Goal: Task Accomplishment & Management: Manage account settings

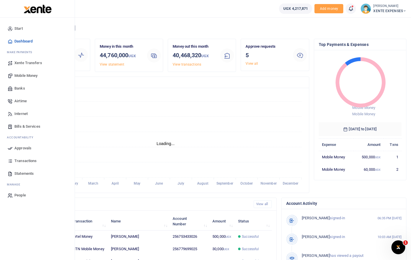
click at [21, 75] on span "Mobile Money" at bounding box center [25, 76] width 23 height 6
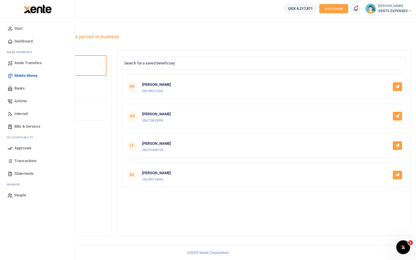
click at [17, 148] on span "Approvals" at bounding box center [22, 148] width 17 height 6
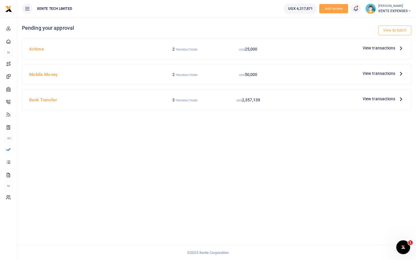
click at [392, 48] on span "View transactions" at bounding box center [378, 48] width 33 height 6
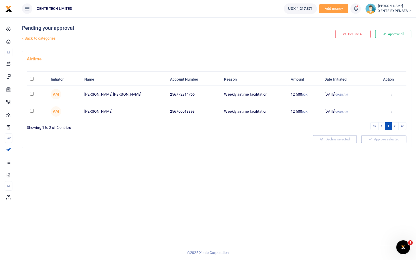
click at [33, 77] on input "\a \a : activate to sort column descending" at bounding box center [32, 79] width 4 height 4
checkbox input "true"
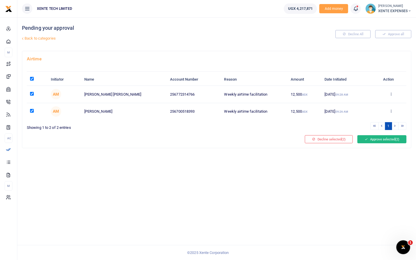
click at [375, 139] on button "Approve selected (2)" at bounding box center [381, 139] width 49 height 8
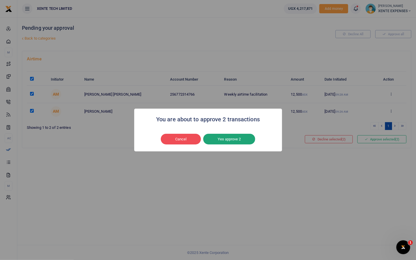
click at [248, 140] on button "Yes approve 2" at bounding box center [229, 139] width 52 height 11
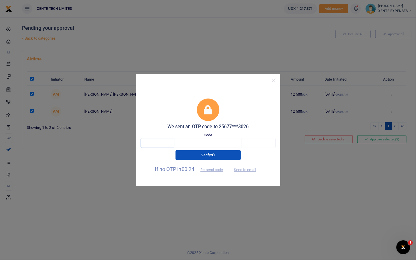
click at [165, 147] on input "text" at bounding box center [157, 143] width 34 height 10
type input "2"
type input "6"
type input "2"
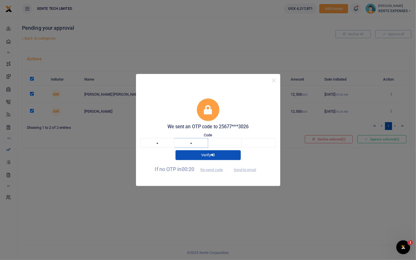
type input "1"
type input "6"
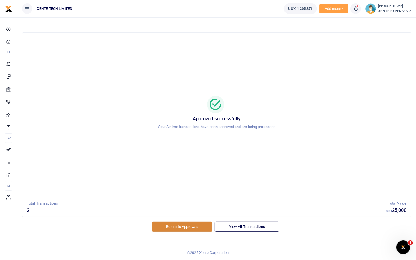
click at [196, 227] on link "Return to Approvals" at bounding box center [182, 226] width 61 height 10
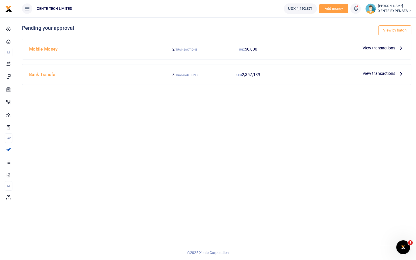
click at [379, 47] on span "View transactions" at bounding box center [378, 48] width 33 height 6
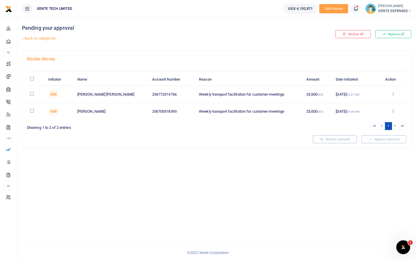
click at [32, 79] on input "\a \a : activate to sort column descending" at bounding box center [32, 79] width 4 height 4
checkbox input "true"
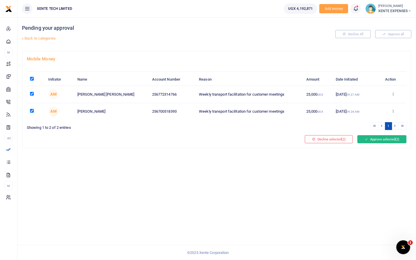
click at [374, 138] on button "Approve selected (2)" at bounding box center [381, 139] width 49 height 8
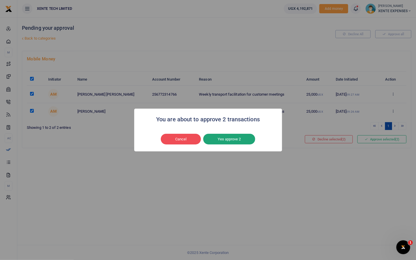
click at [232, 138] on button "Yes approve 2" at bounding box center [229, 139] width 52 height 11
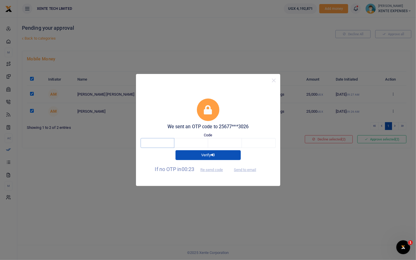
click at [157, 143] on input "text" at bounding box center [157, 143] width 34 height 10
type input "9"
type input "2"
type input "1"
type input "6"
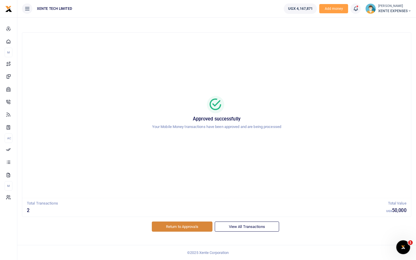
click at [184, 226] on link "Return to Approvals" at bounding box center [182, 226] width 61 height 10
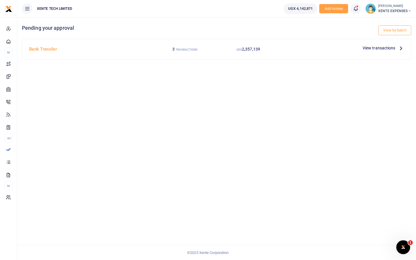
click at [386, 48] on span "View transactions" at bounding box center [378, 48] width 33 height 6
